Goal: Transaction & Acquisition: Purchase product/service

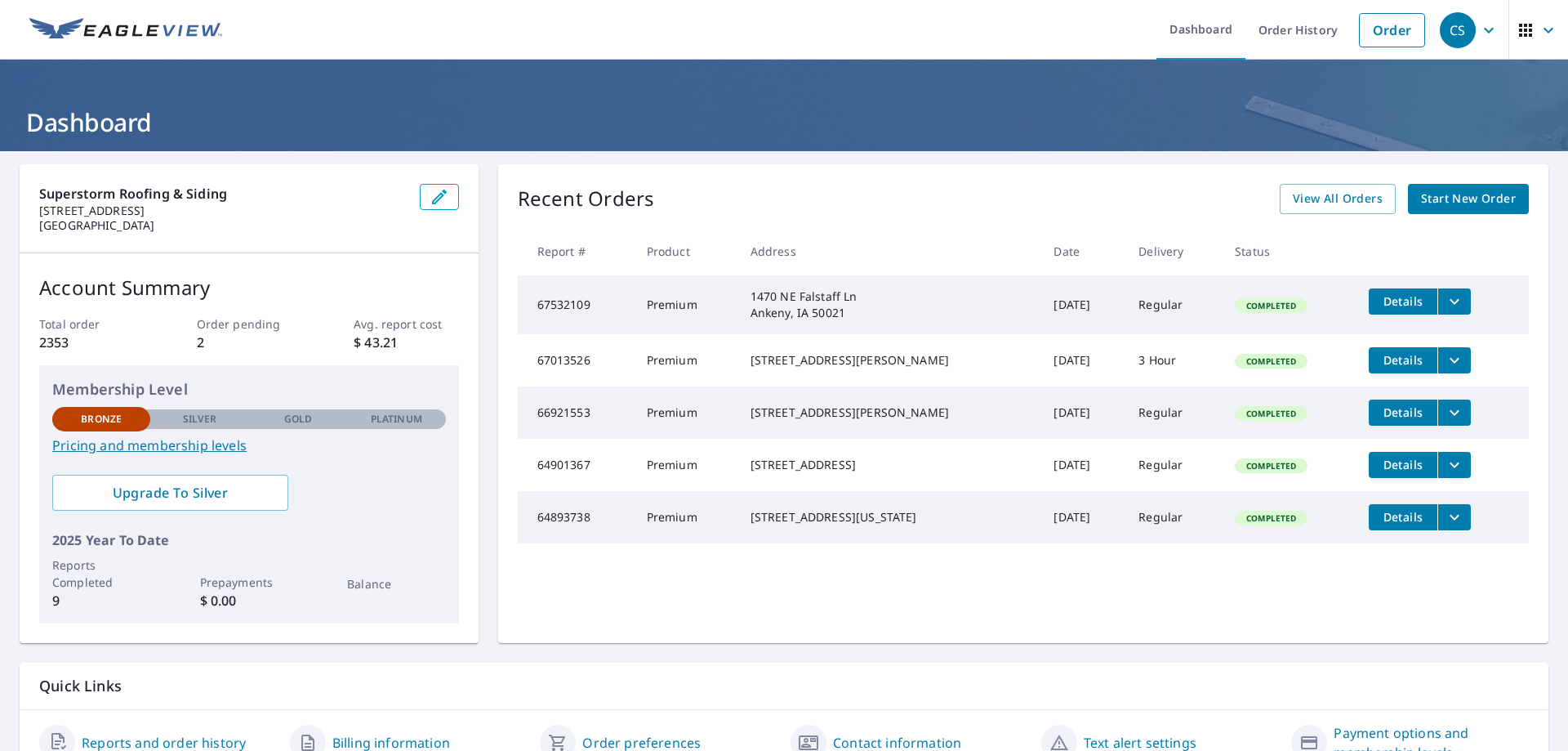
click at [1464, 192] on span "Start New Order" at bounding box center [1469, 198] width 95 height 21
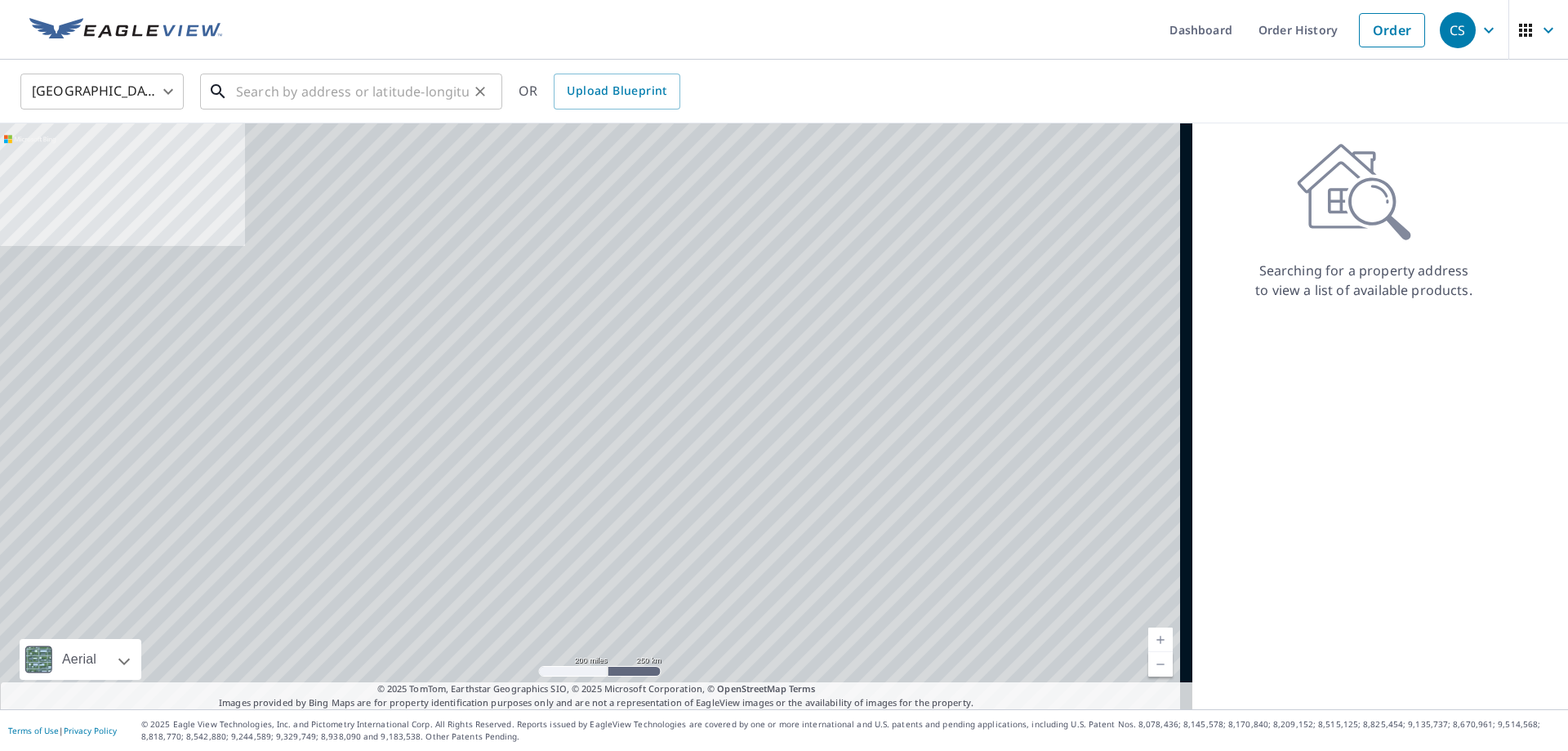
click at [308, 88] on input "text" at bounding box center [352, 91] width 232 height 46
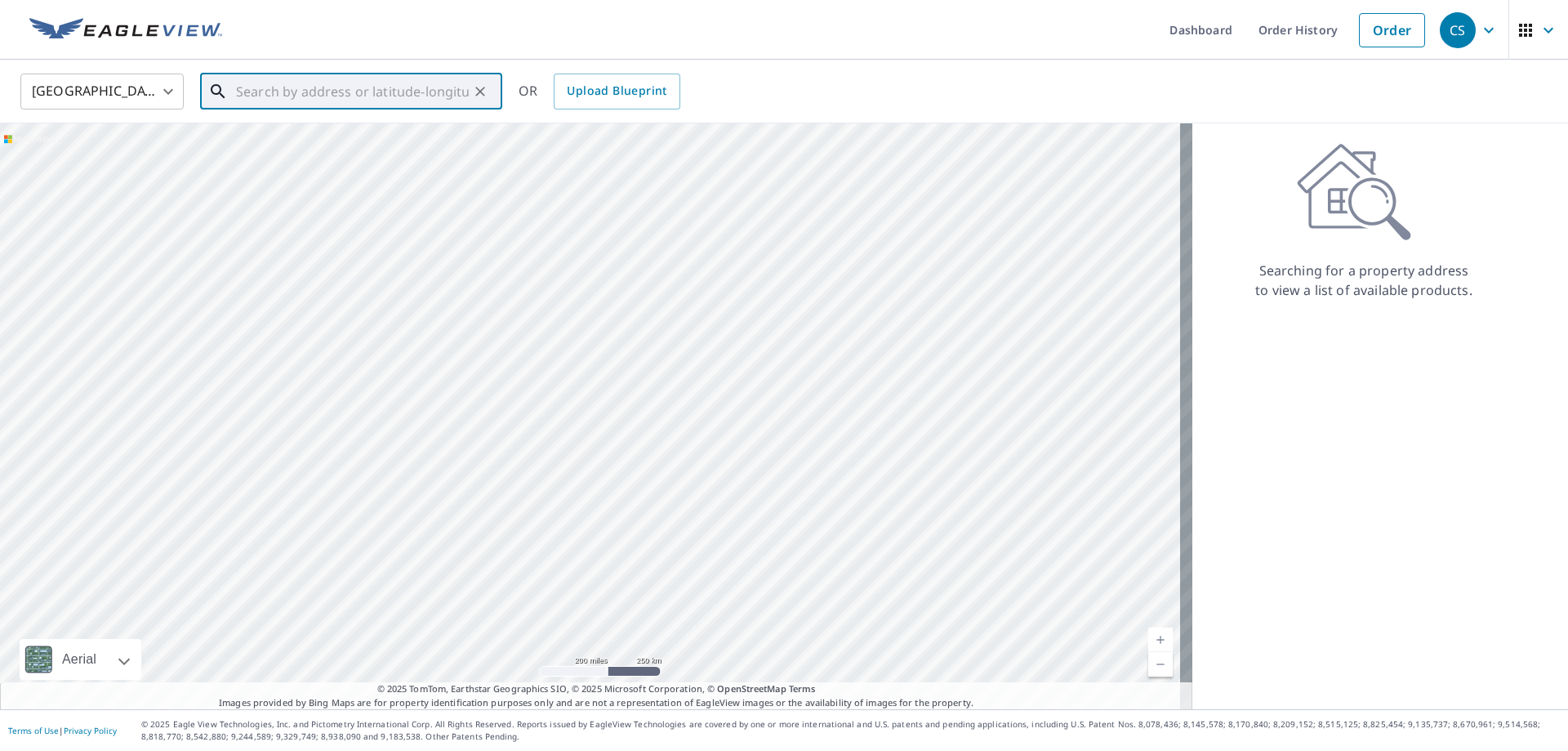
paste input "[STREET_ADDRESS]"
click at [420, 144] on span "[STREET_ADDRESS]" at bounding box center [360, 139] width 257 height 20
type input "[STREET_ADDRESS]"
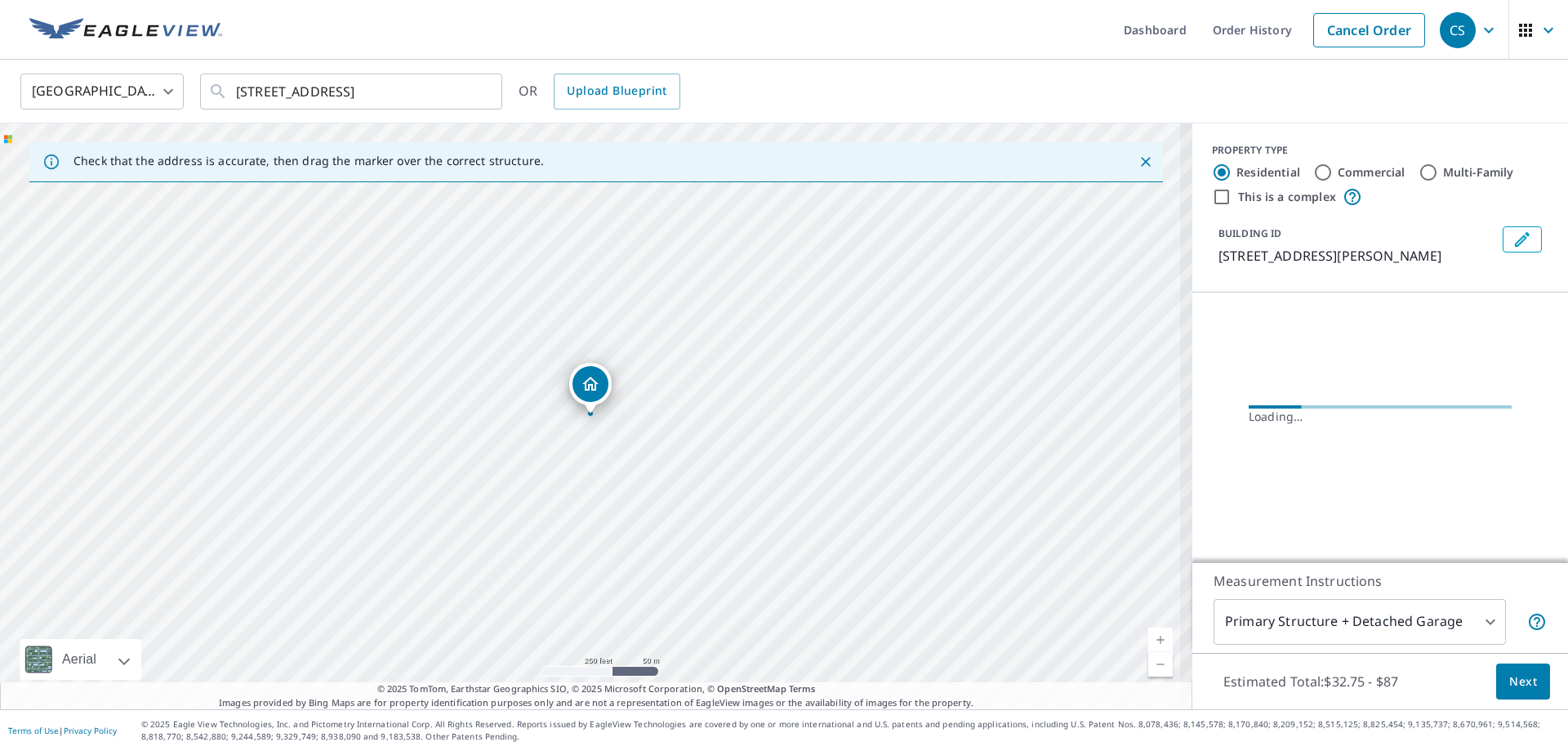
scroll to position [0, 0]
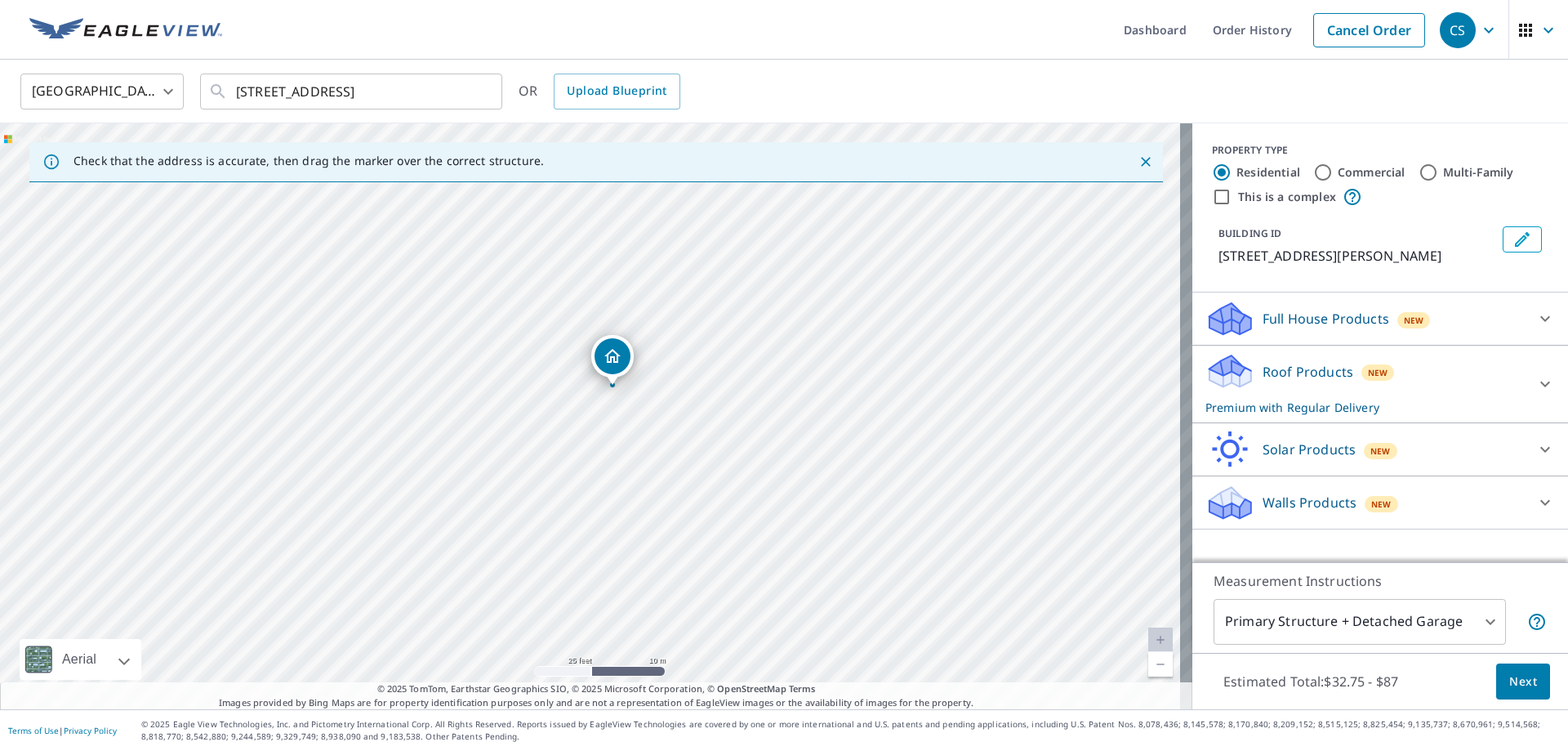
drag, startPoint x: 642, startPoint y: 355, endPoint x: 611, endPoint y: 357, distance: 31.1
click at [1417, 511] on div "Walls Products New" at bounding box center [1366, 502] width 320 height 38
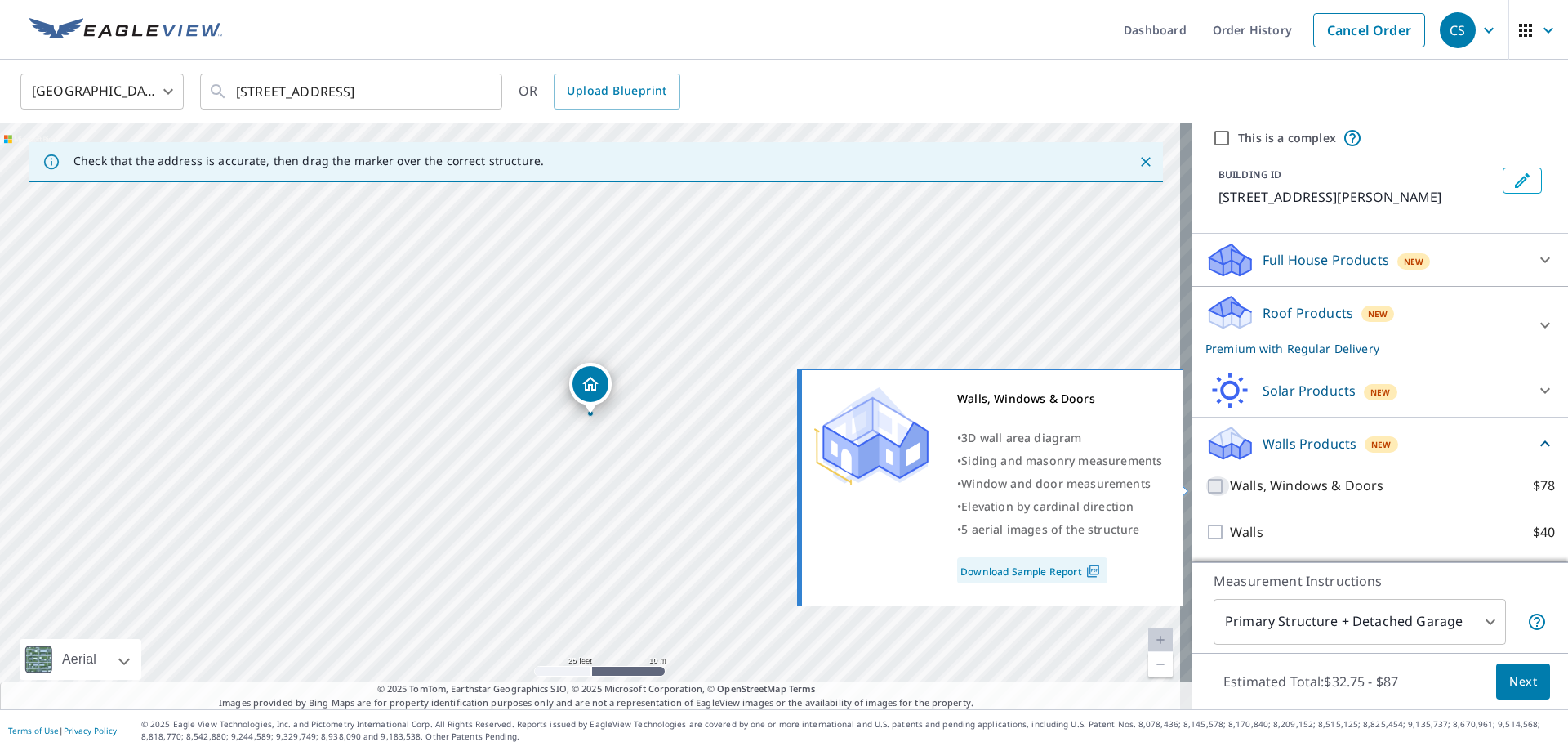
click at [1206, 484] on input "Walls, Windows & Doors $78" at bounding box center [1218, 486] width 24 height 20
checkbox input "true"
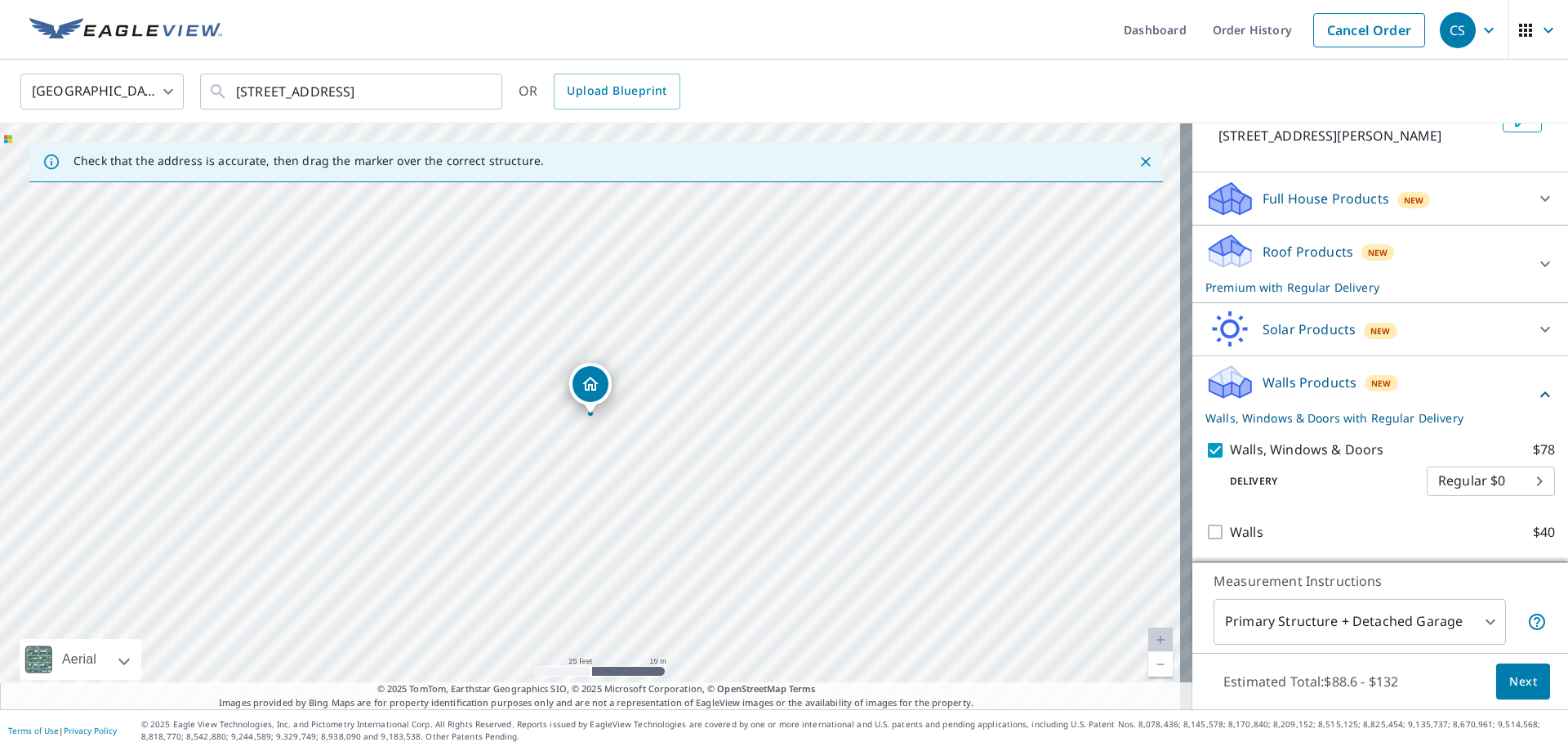
click at [1416, 629] on body "CS CS Dashboard Order History Cancel Order CS [GEOGRAPHIC_DATA] [GEOGRAPHIC_DAT…" at bounding box center [784, 376] width 1568 height 751
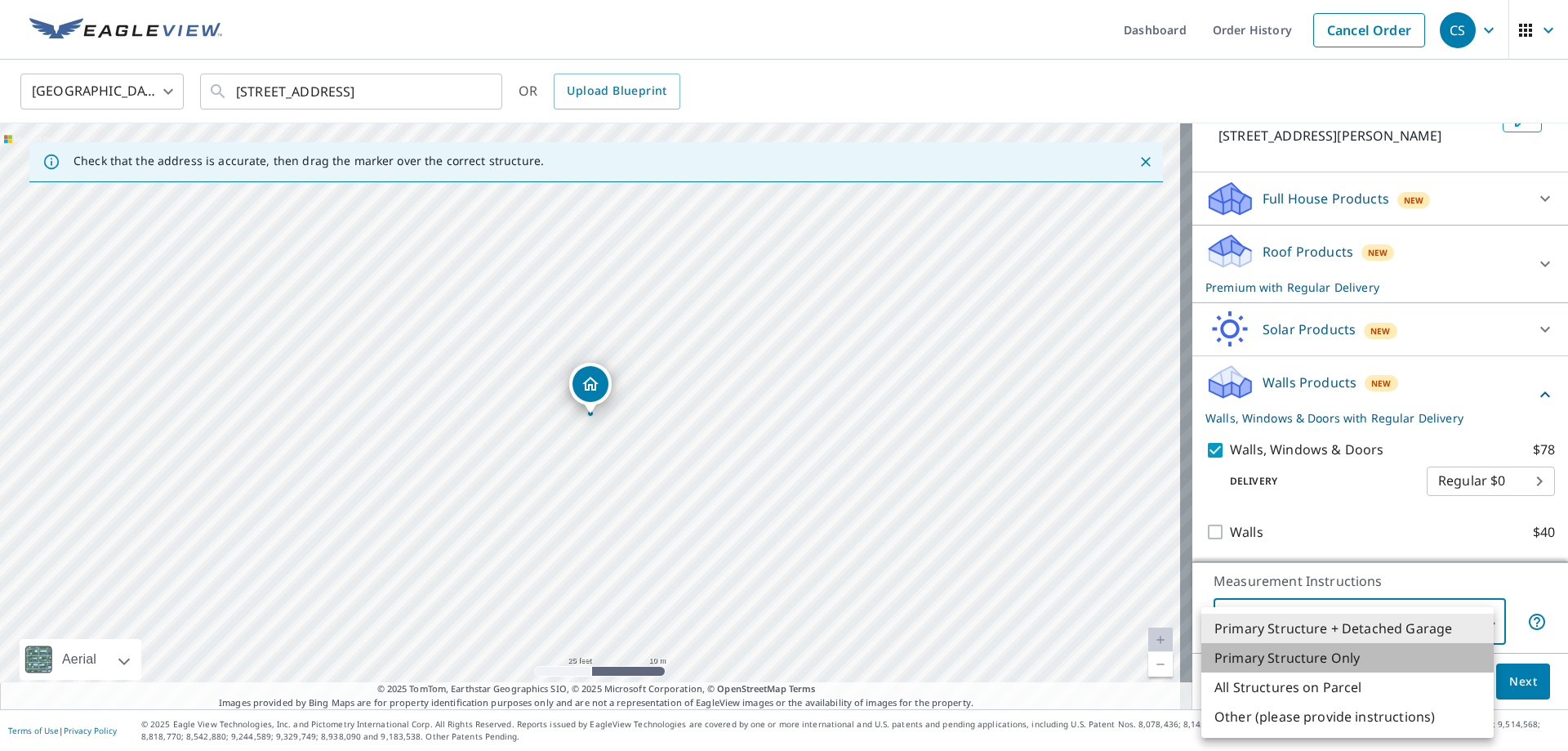
click at [1409, 662] on li "Primary Structure Only" at bounding box center [1347, 657] width 292 height 30
type input "2"
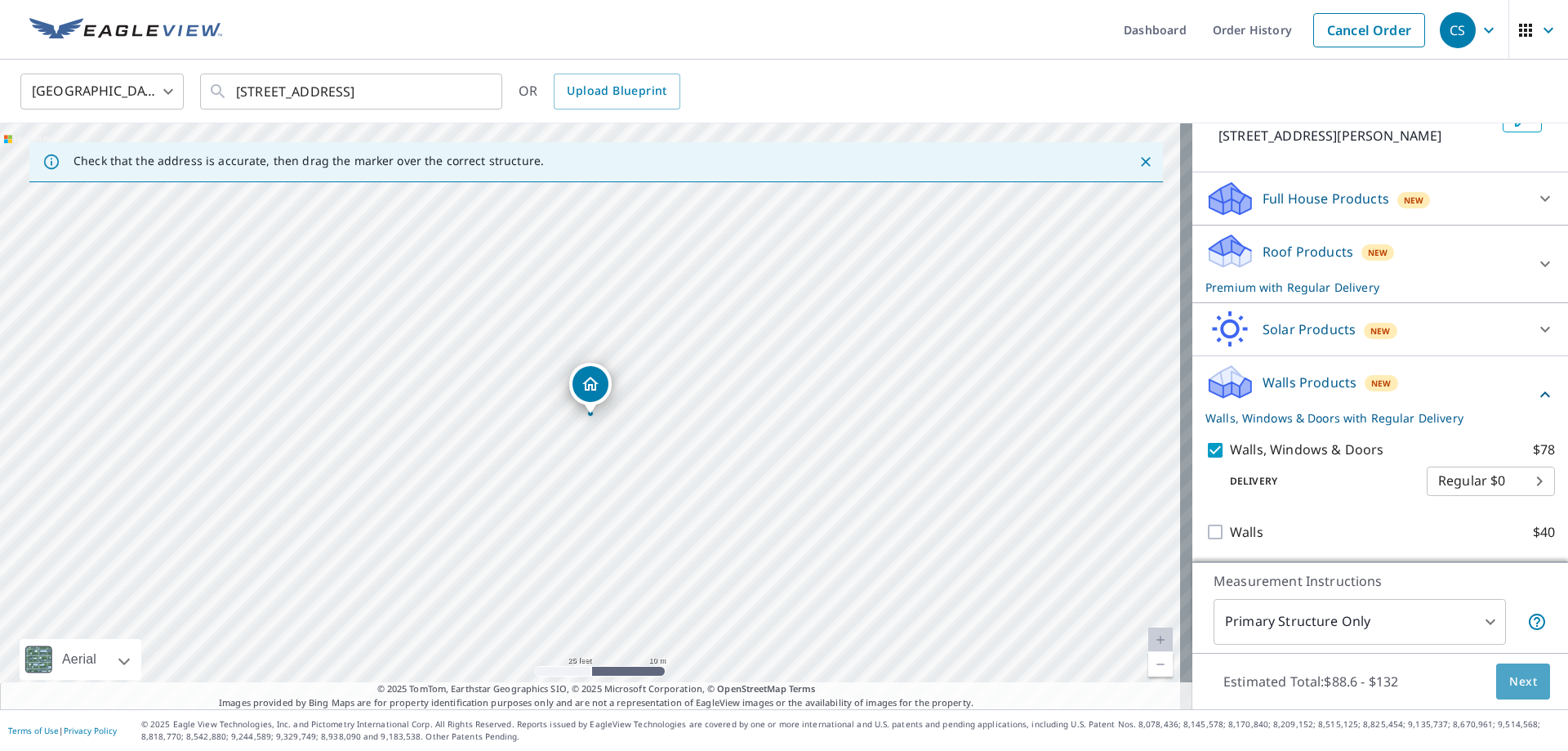
click at [1510, 682] on span "Next" at bounding box center [1523, 681] width 28 height 21
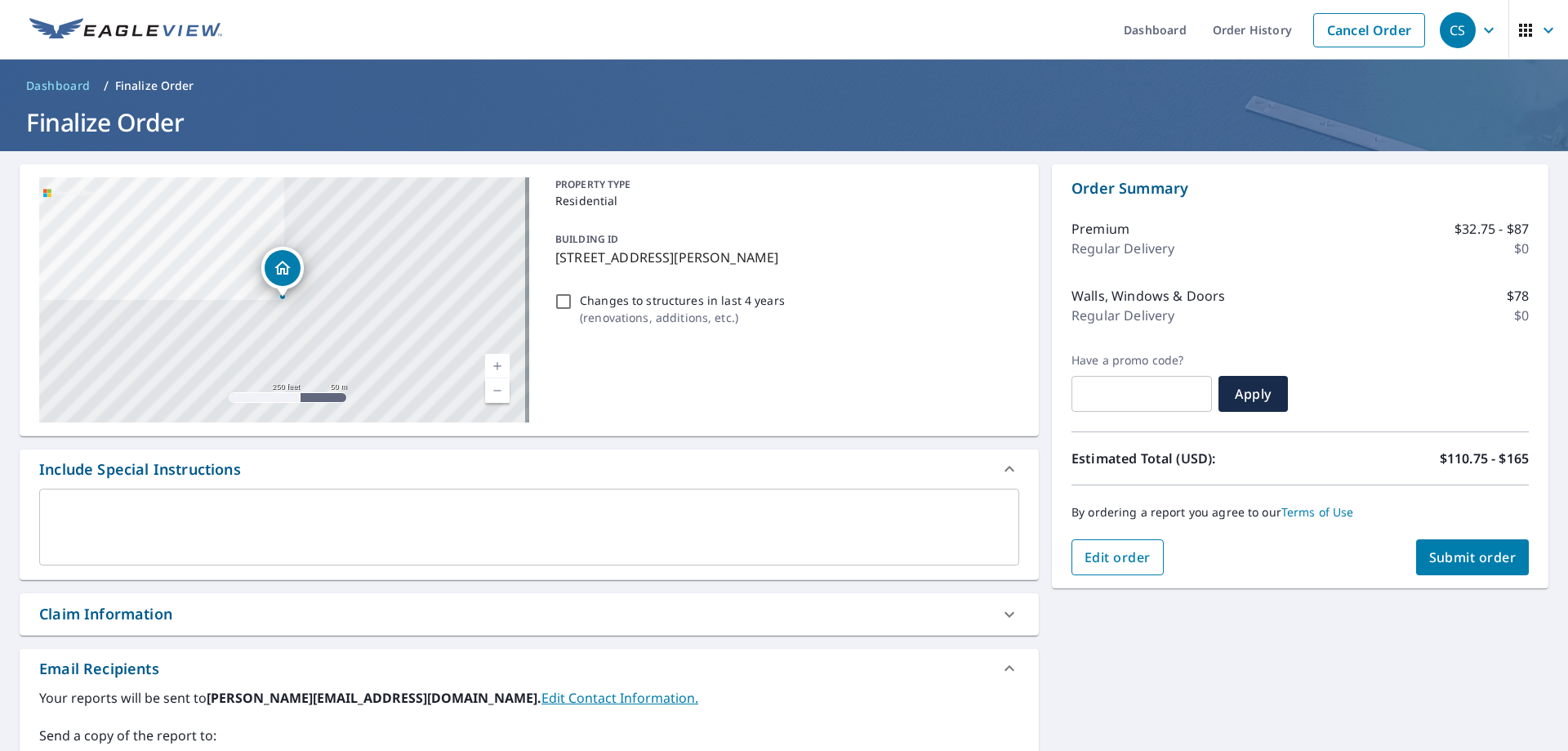
click at [1130, 554] on span "Edit order" at bounding box center [1117, 557] width 66 height 18
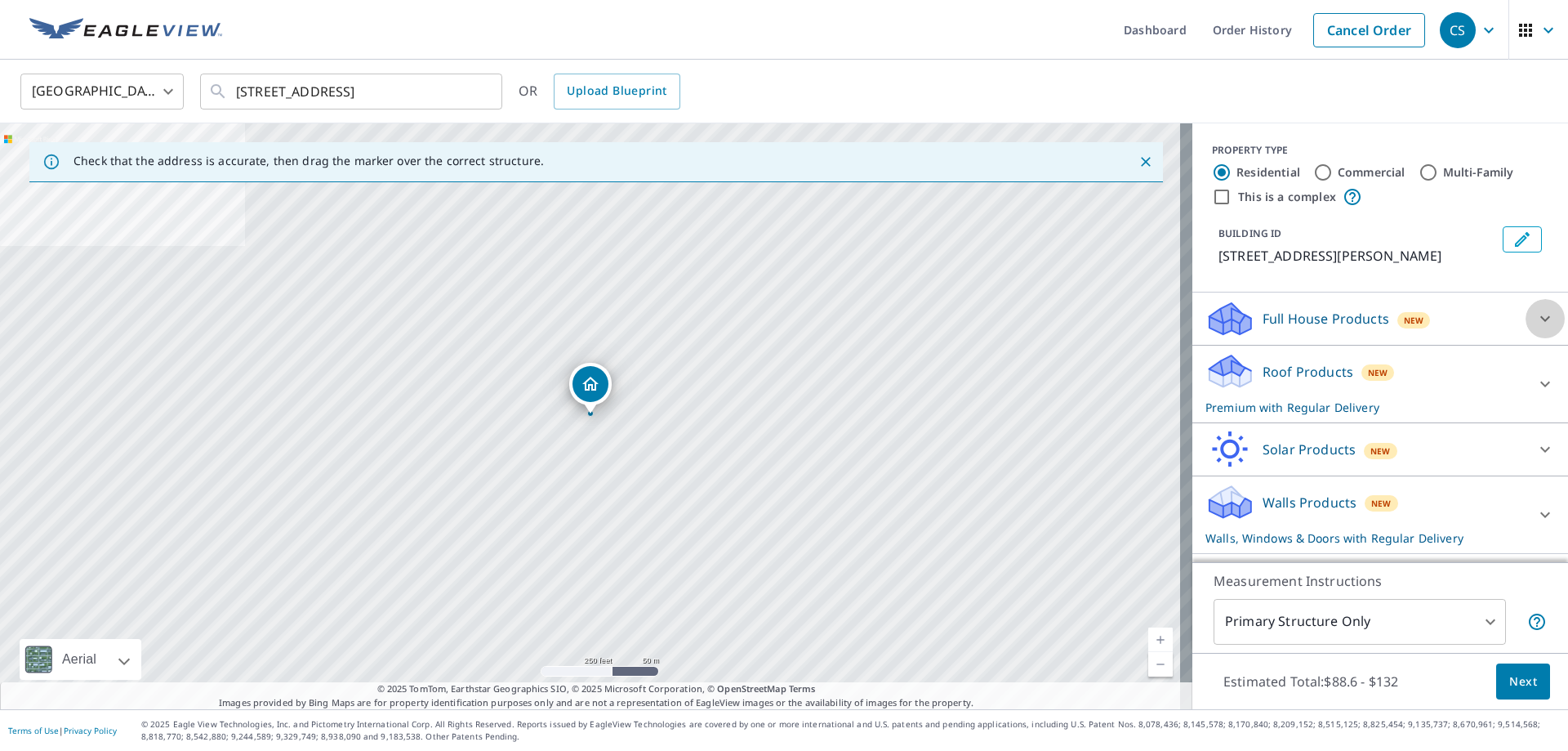
click at [1536, 321] on icon at bounding box center [1546, 318] width 20 height 20
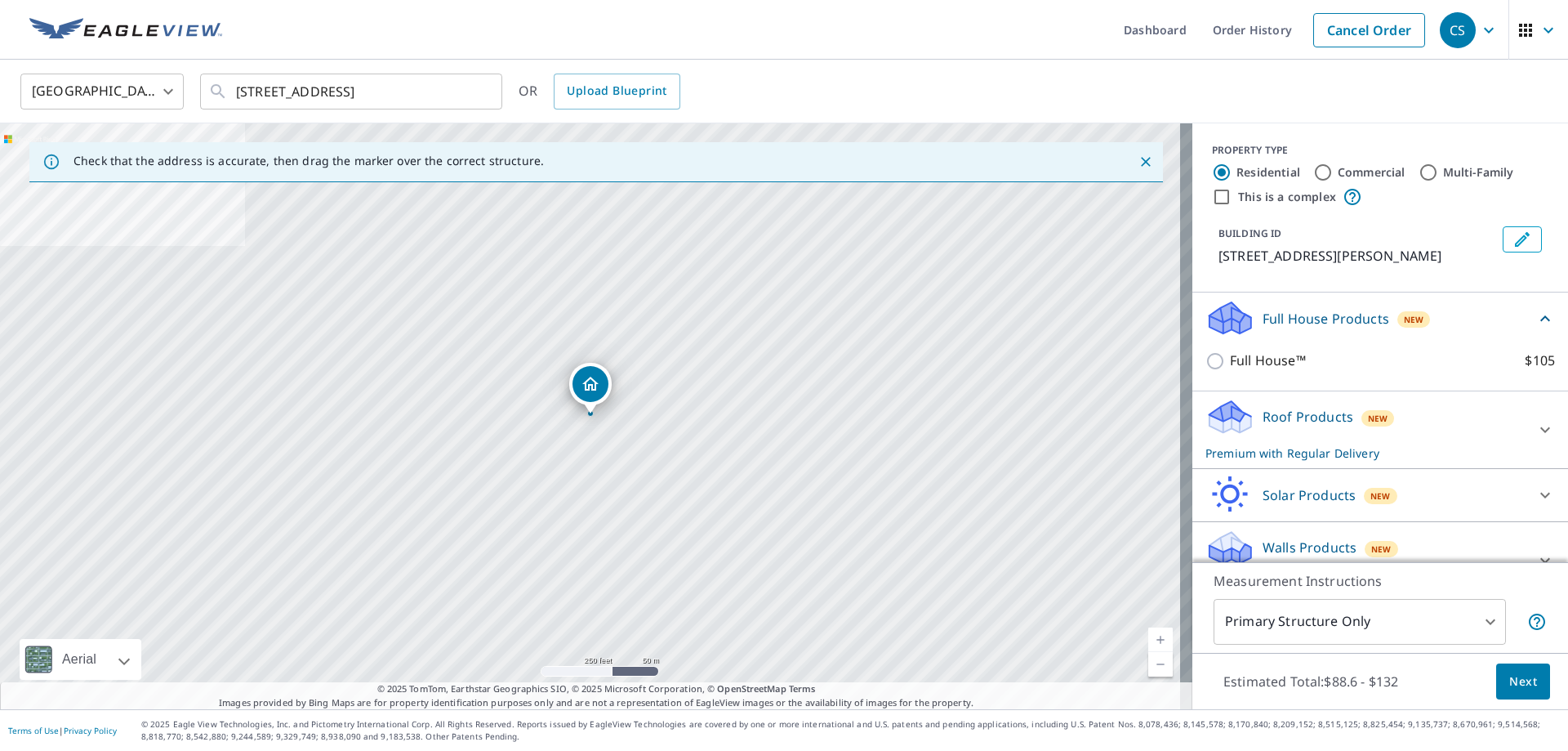
click at [1536, 321] on icon at bounding box center [1546, 318] width 20 height 20
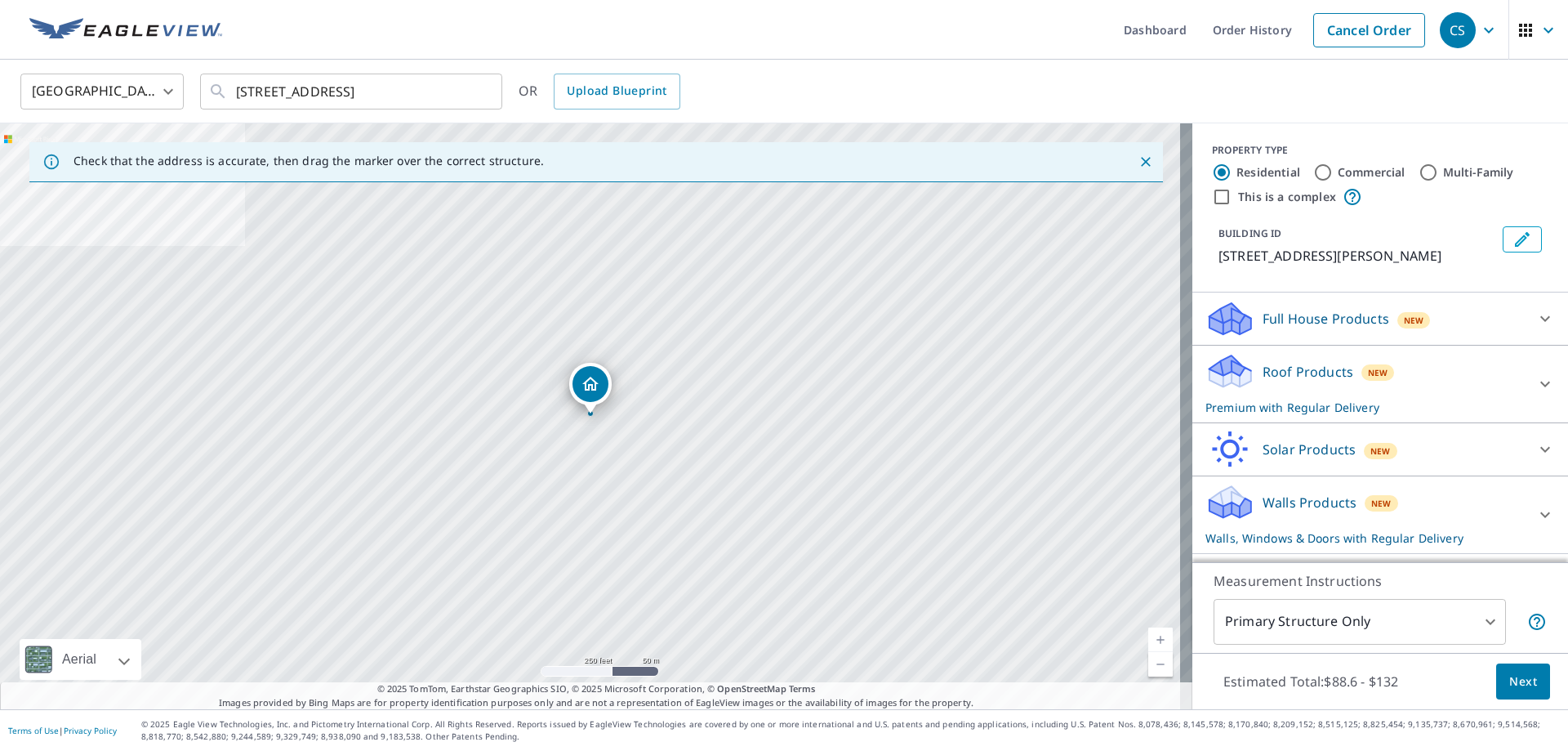
click at [1503, 317] on div "Full House Products New" at bounding box center [1366, 318] width 320 height 38
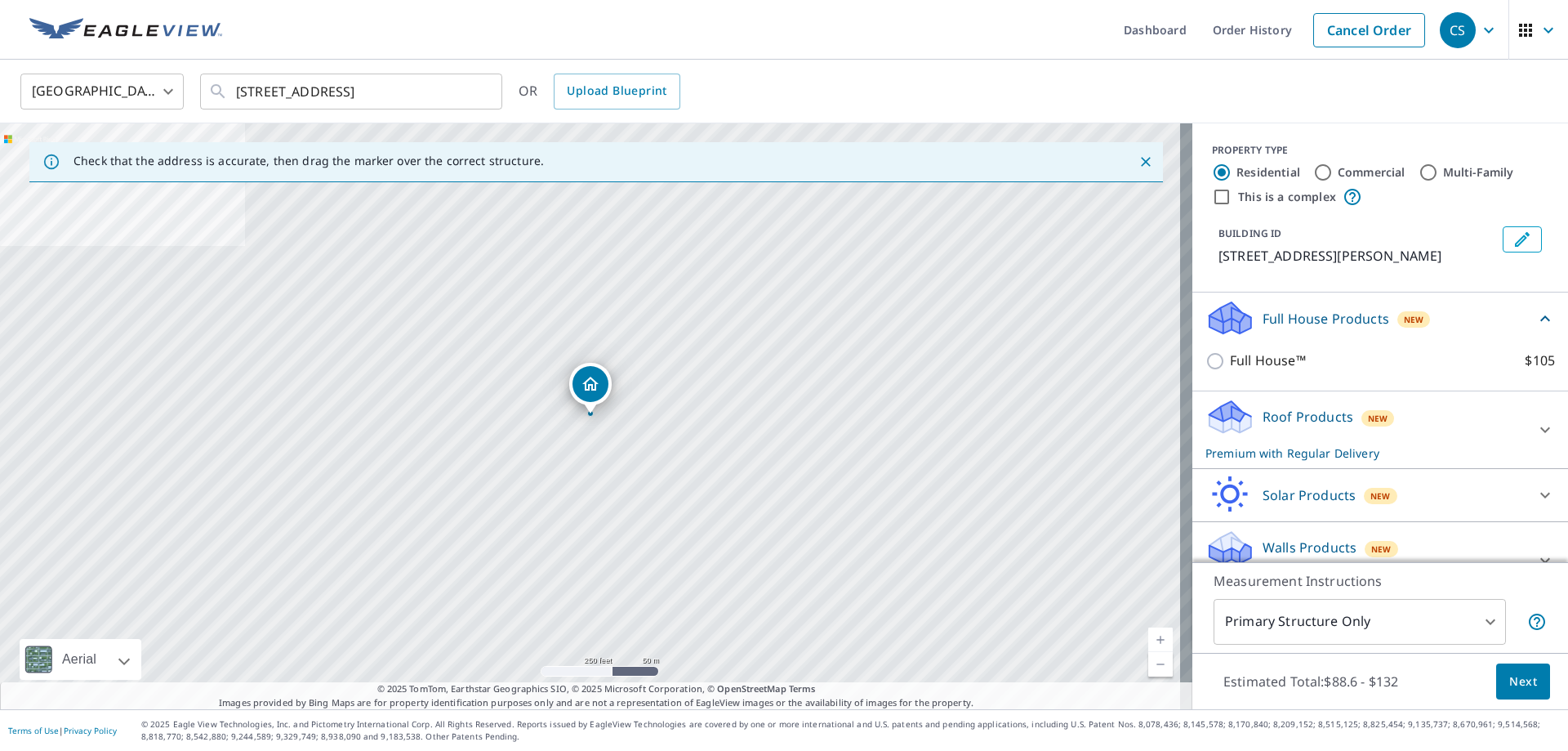
click at [1503, 317] on div "Full House Products New" at bounding box center [1370, 317] width 330 height 38
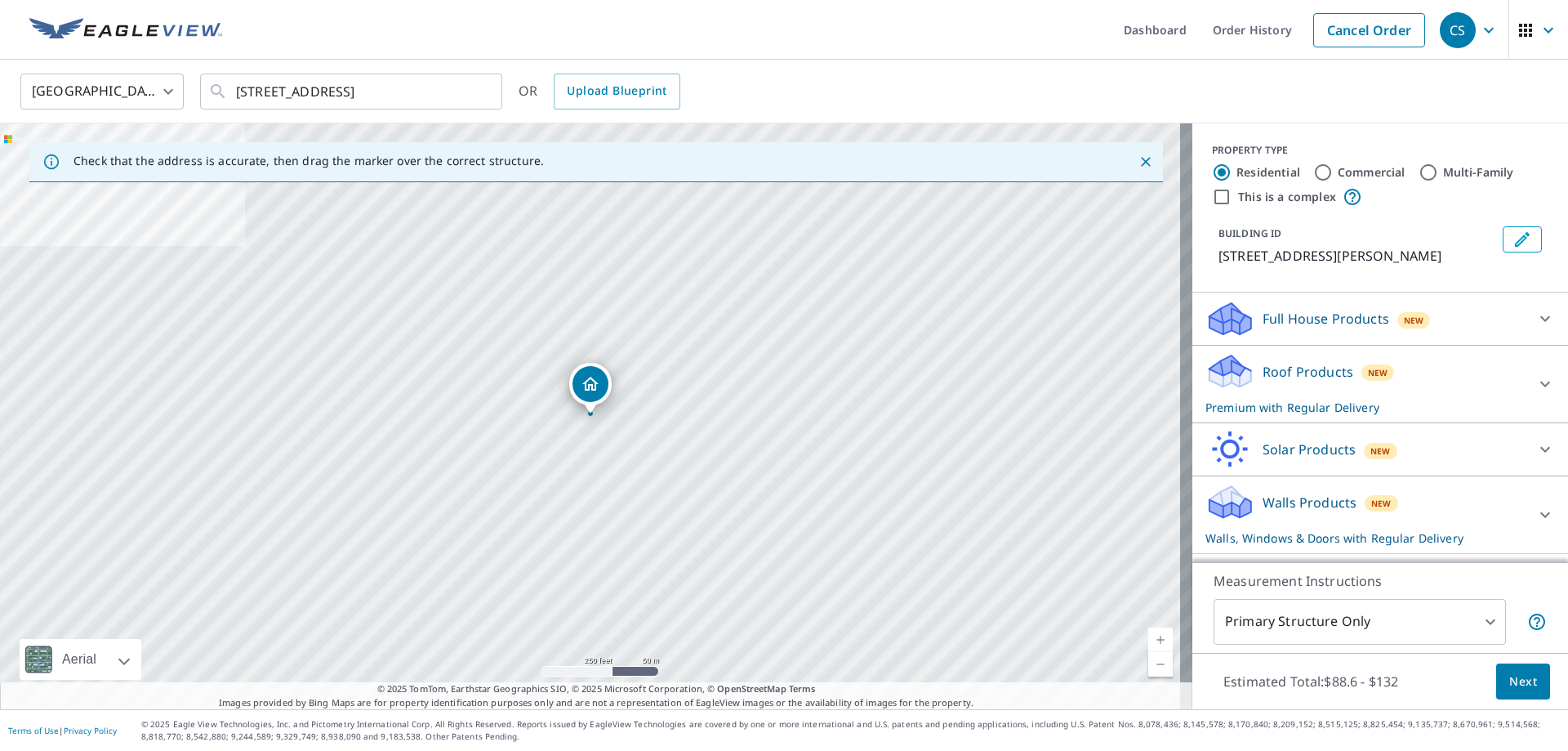
click at [1463, 367] on div "Roof Products New Premium with Regular Delivery" at bounding box center [1366, 384] width 320 height 63
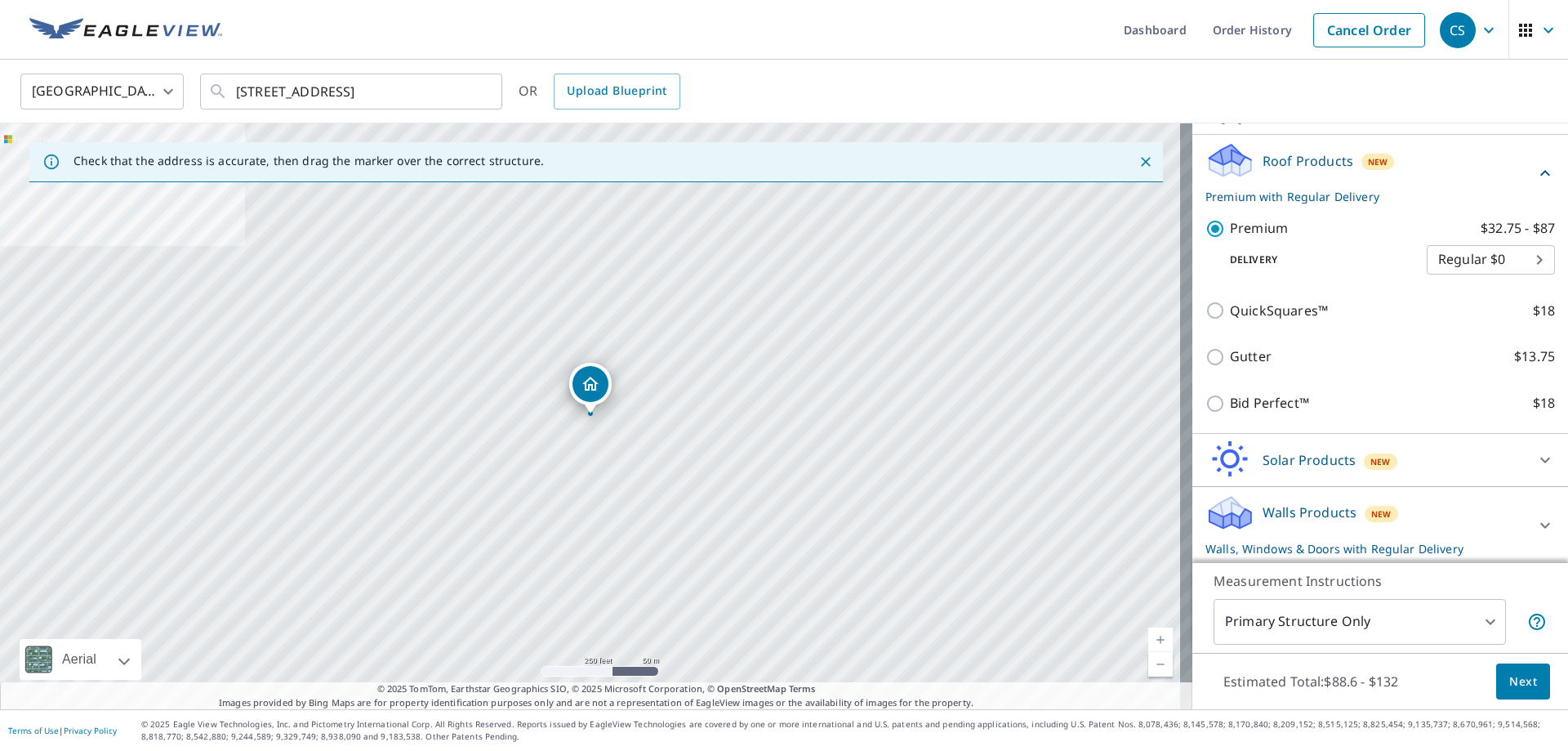
scroll to position [213, 0]
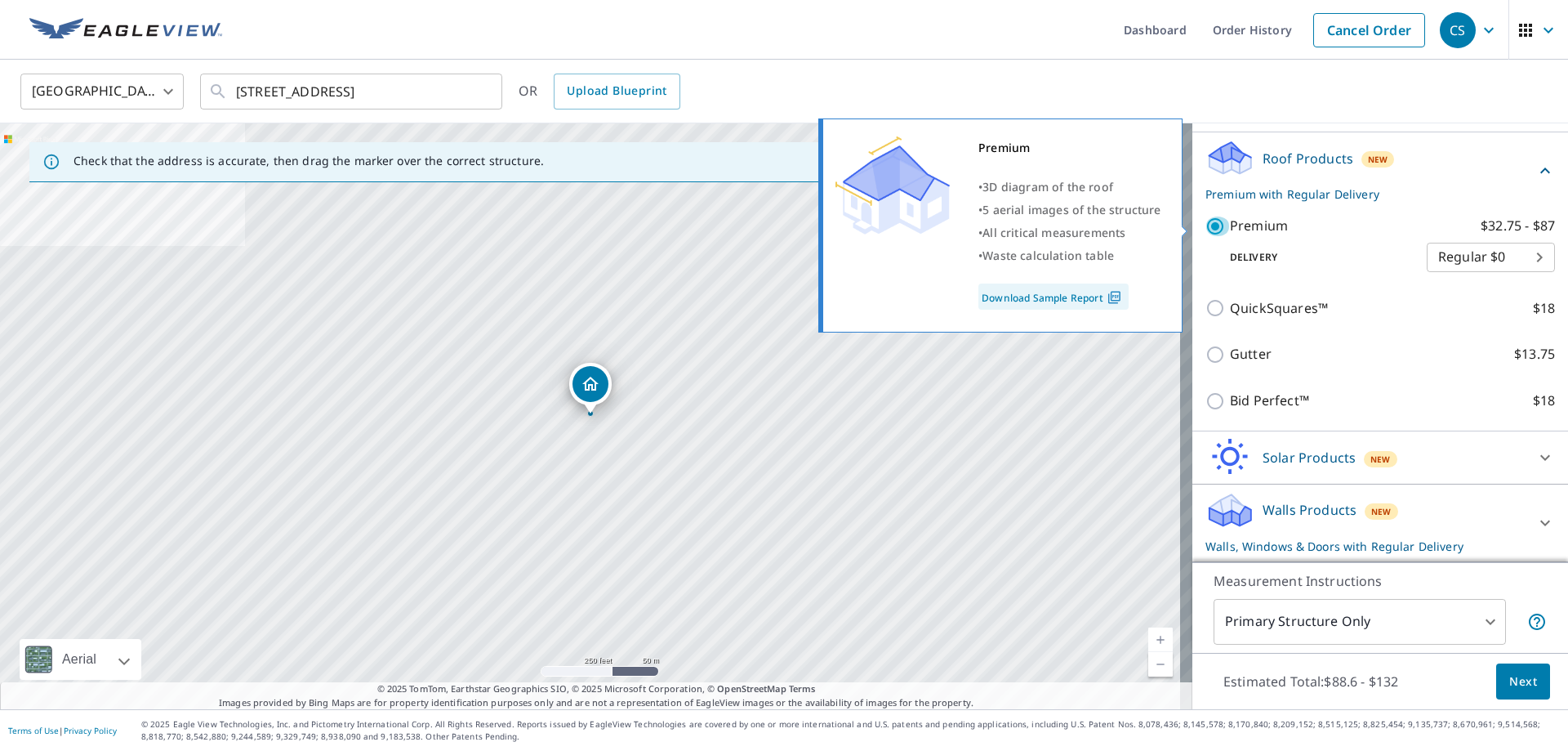
click at [1206, 224] on input "Premium $32.75 - $87" at bounding box center [1218, 226] width 24 height 20
checkbox input "false"
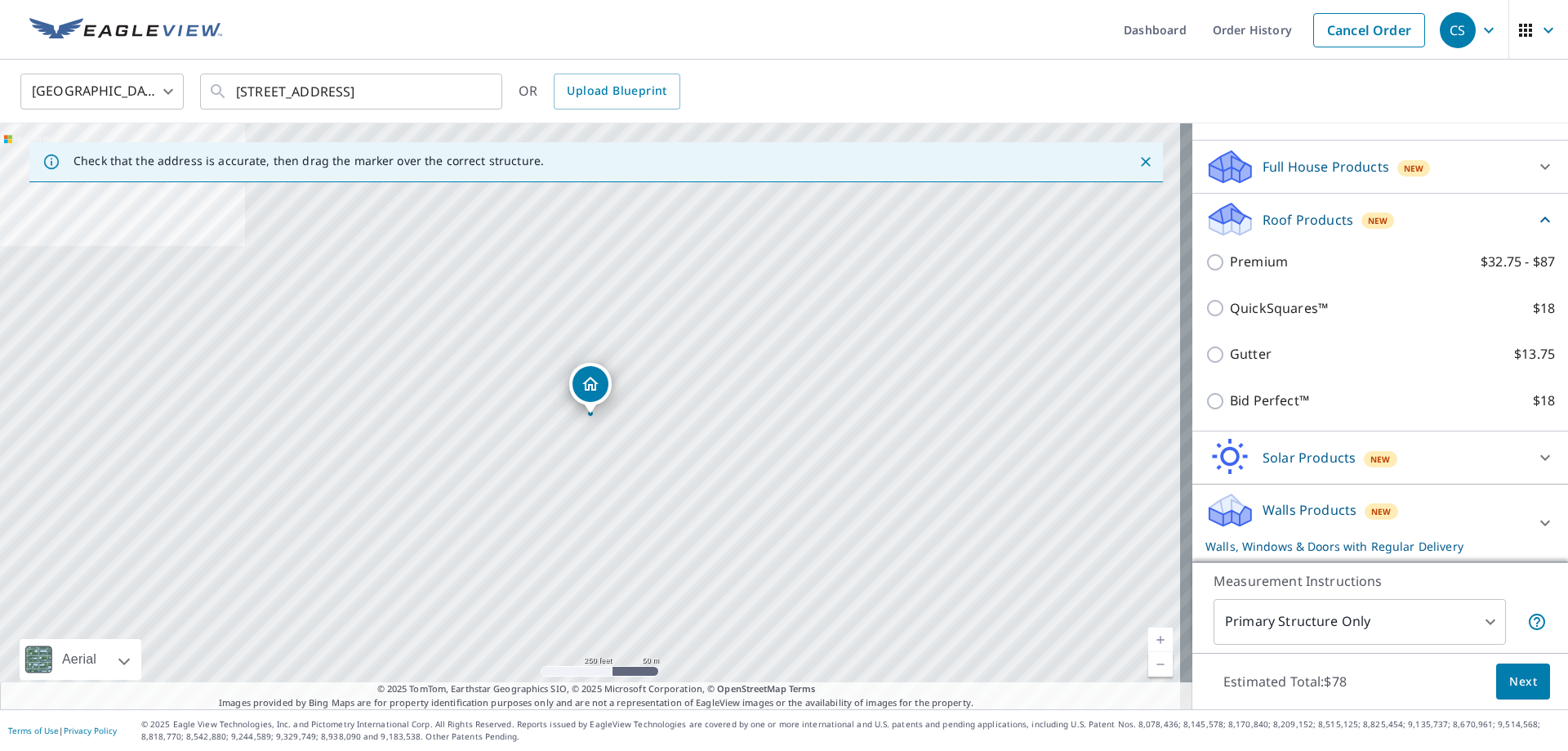
click at [1438, 508] on div "Walls Products New Walls, Windows & Doors with Regular Delivery" at bounding box center [1366, 522] width 320 height 63
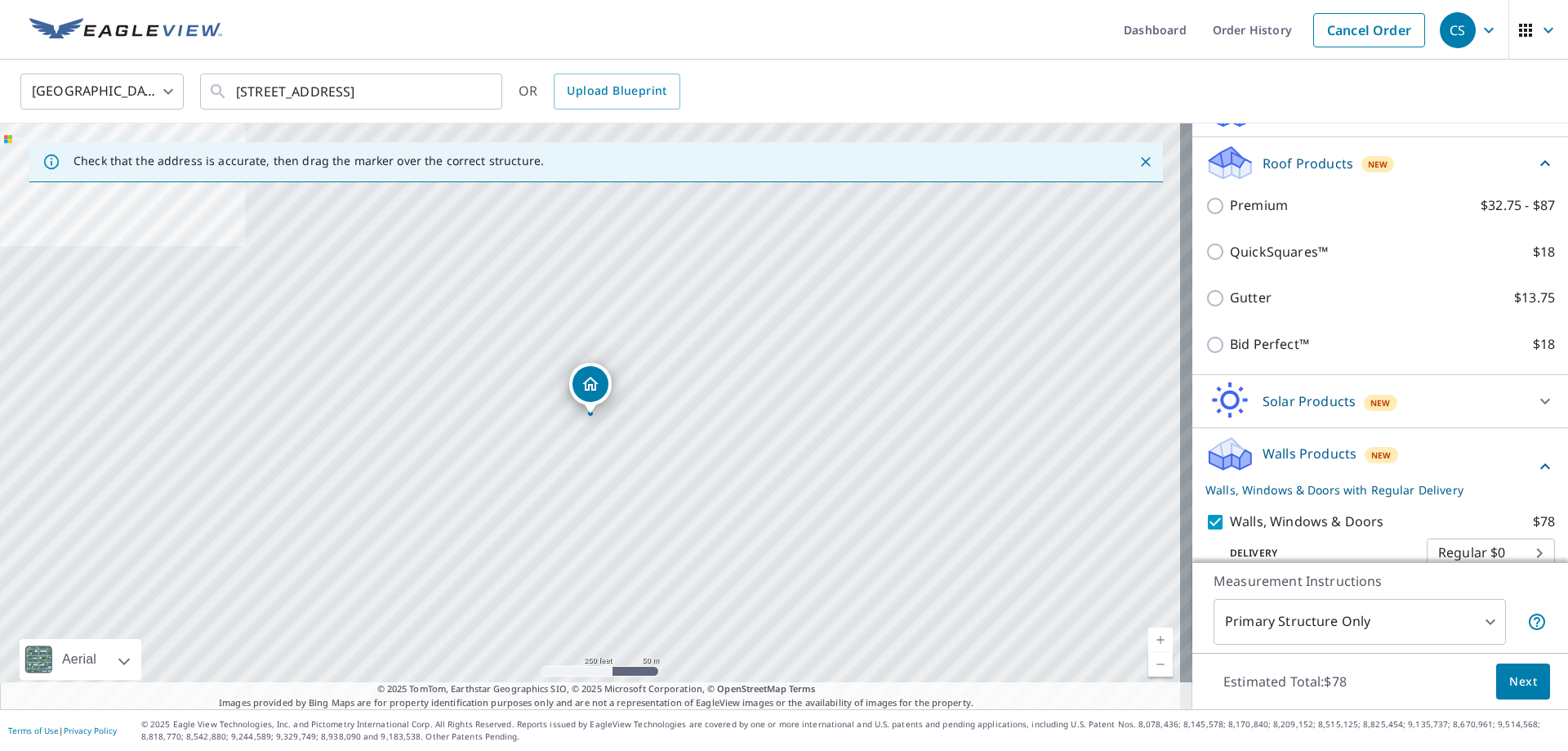
scroll to position [280, 0]
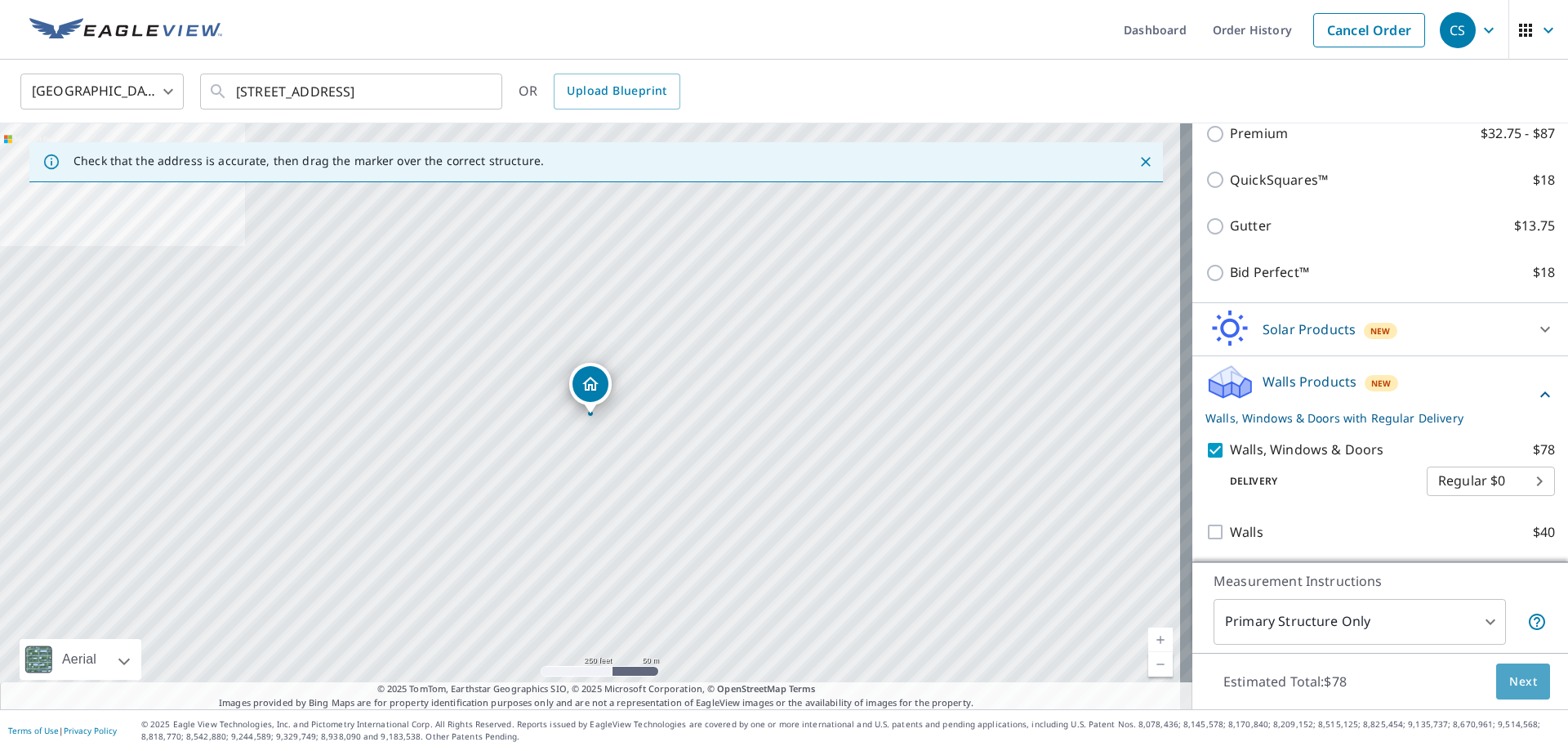
click at [1510, 681] on span "Next" at bounding box center [1523, 681] width 28 height 21
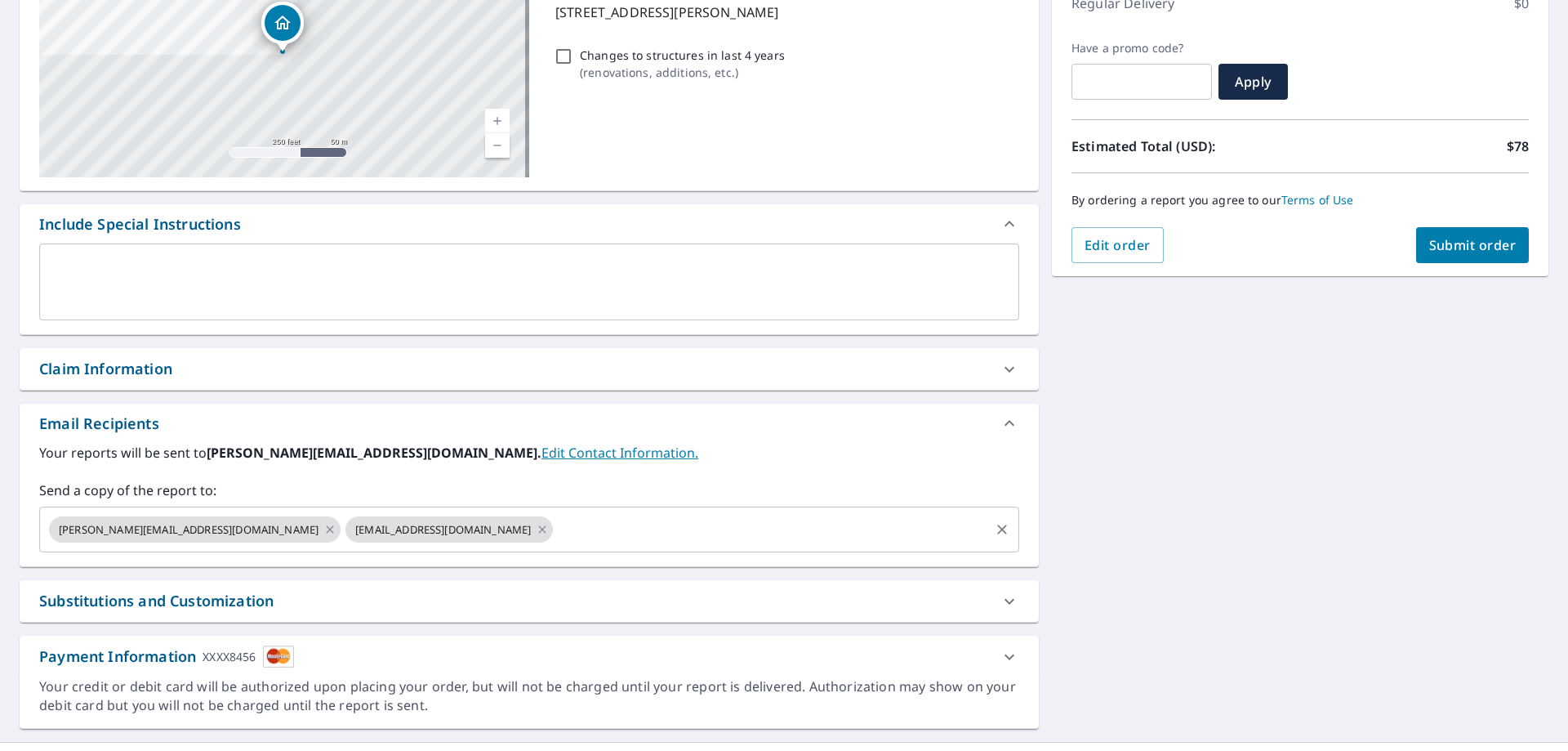
scroll to position [278, 0]
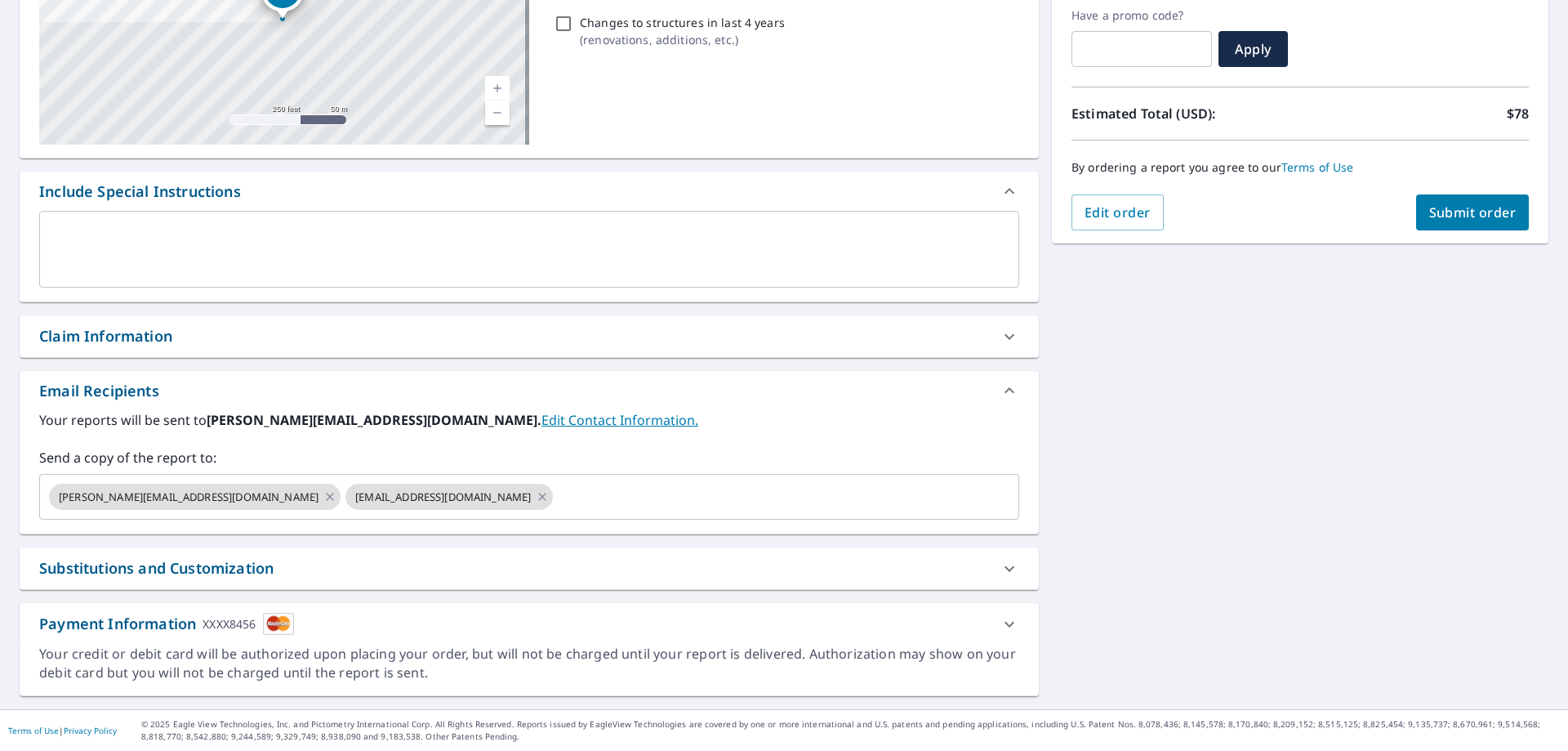
click at [1480, 208] on span "Submit order" at bounding box center [1473, 213] width 88 height 18
checkbox input "true"
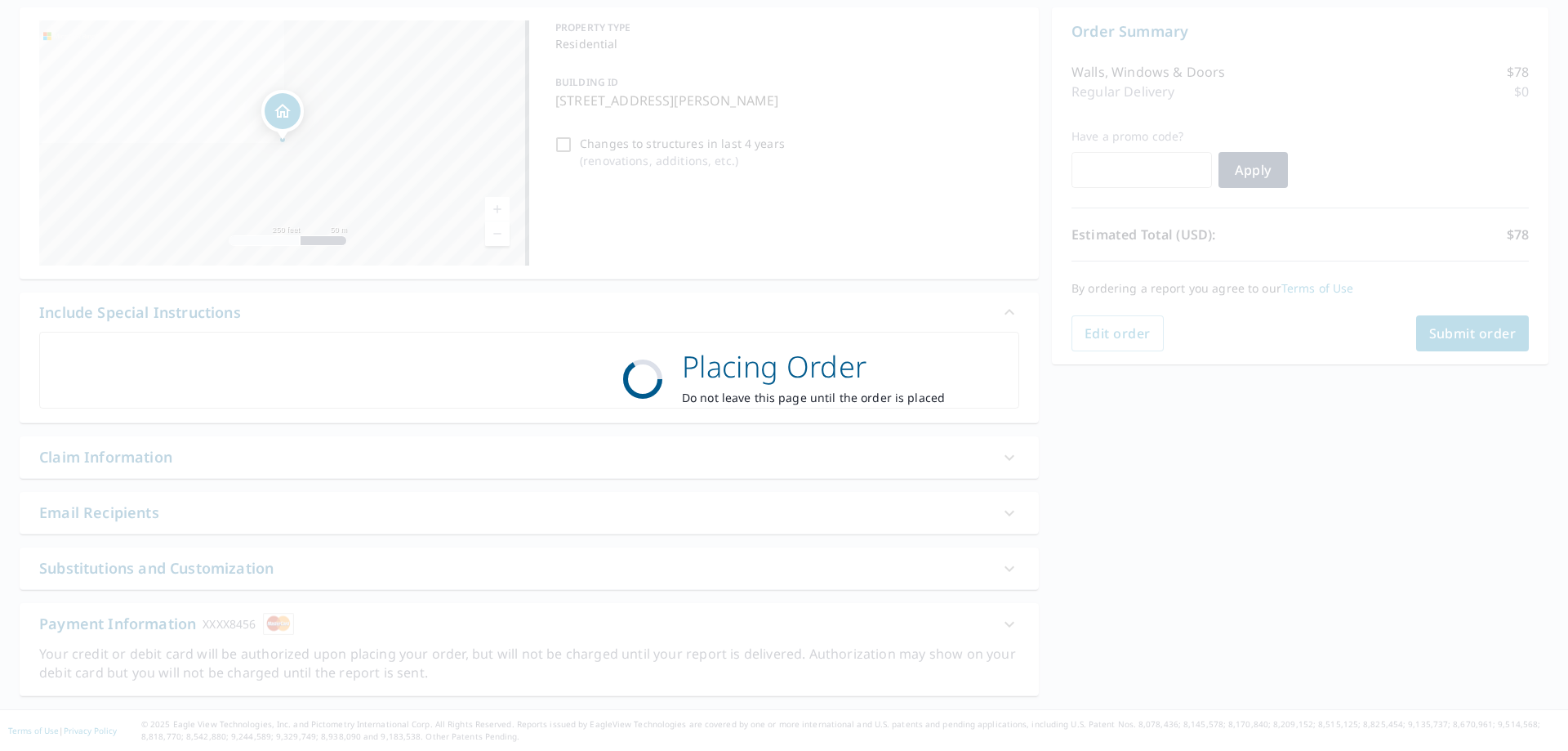
scroll to position [156, 0]
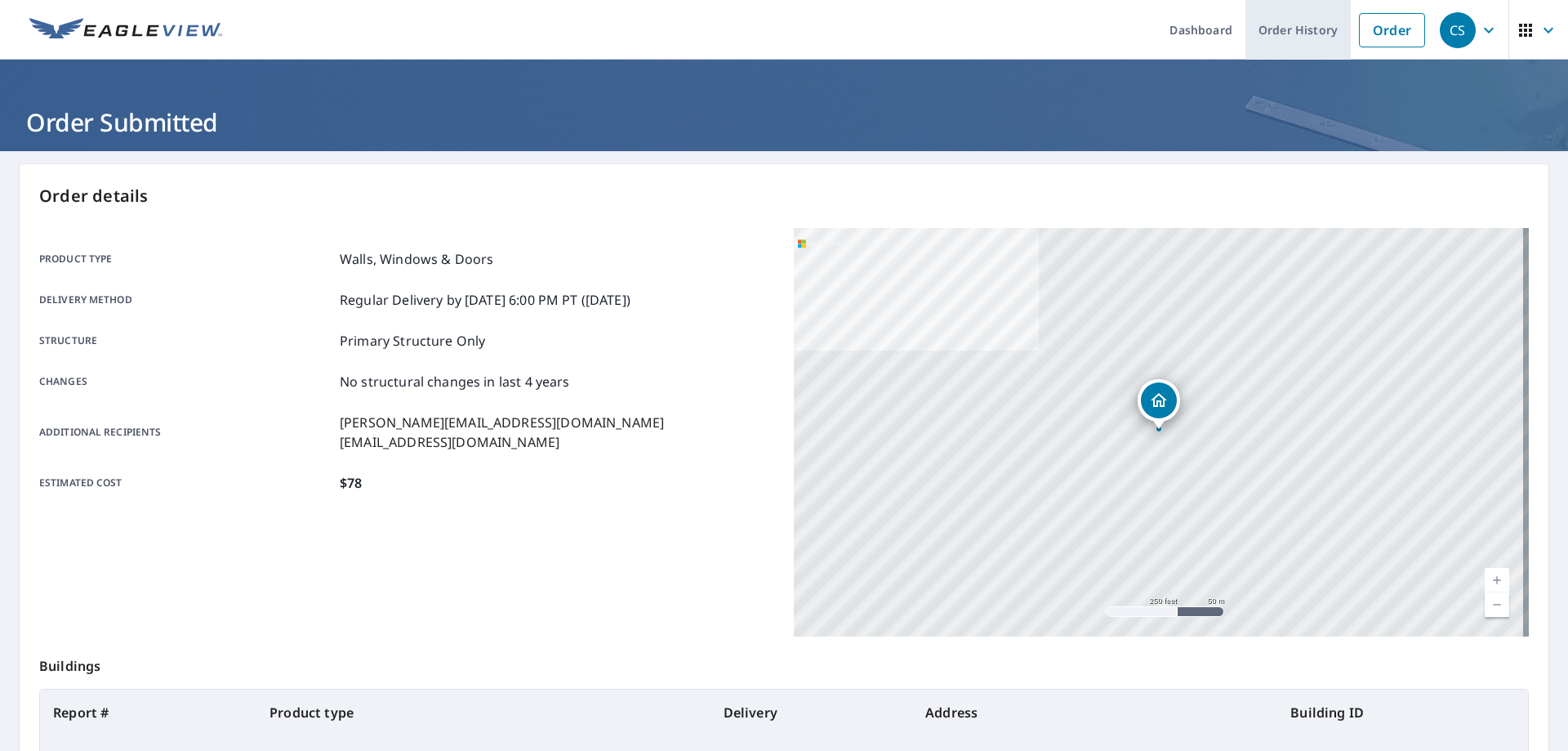
click at [1275, 24] on link "Order History" at bounding box center [1298, 30] width 105 height 60
